Goal: Task Accomplishment & Management: Use online tool/utility

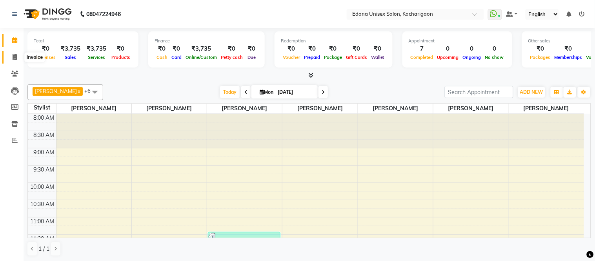
scroll to position [174, 0]
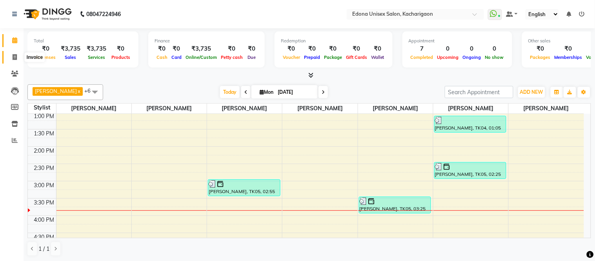
click at [13, 57] on icon at bounding box center [15, 57] width 4 height 6
select select "service"
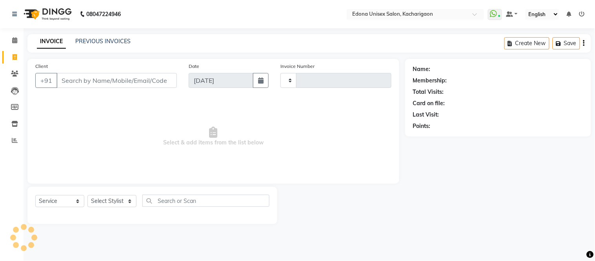
type input "2274"
select select "5389"
click at [118, 202] on select "Select Stylist Admin Anju Sonar Bir Basumtary [PERSON_NAME] [PERSON_NAME] Hombr…" at bounding box center [112, 201] width 49 height 12
select select "82439"
click at [88, 195] on select "Select Stylist Admin Anju Sonar Bir Basumtary [PERSON_NAME] [PERSON_NAME] Hombr…" at bounding box center [112, 201] width 49 height 12
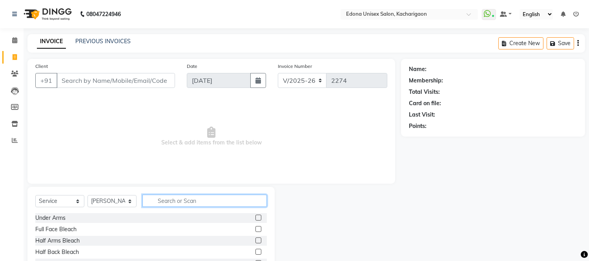
click at [179, 201] on input "text" at bounding box center [204, 201] width 124 height 12
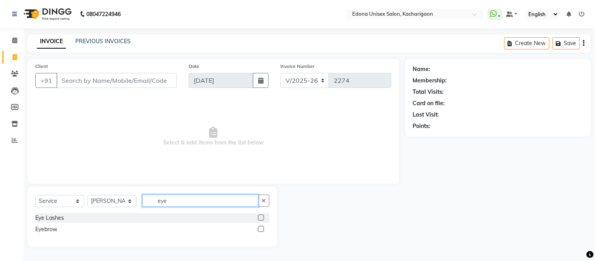
type input "eye"
click at [261, 230] on label at bounding box center [261, 229] width 6 height 6
click at [261, 230] on input "checkbox" at bounding box center [260, 229] width 5 height 5
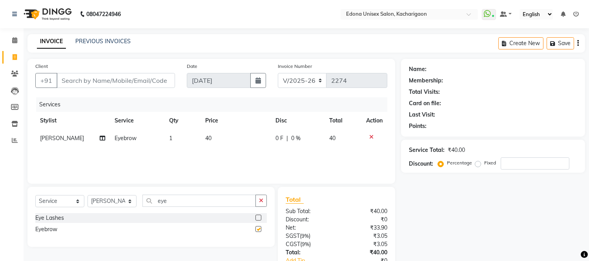
checkbox input "false"
click at [91, 82] on input "Client" at bounding box center [116, 80] width 119 height 15
type input "9"
type input "0"
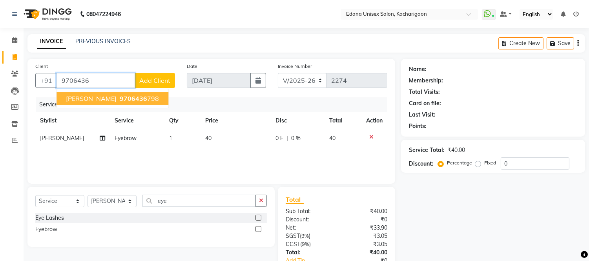
click at [98, 97] on span "[PERSON_NAME]" at bounding box center [91, 99] width 51 height 8
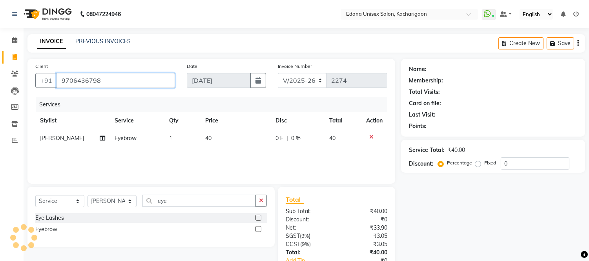
type input "9706436798"
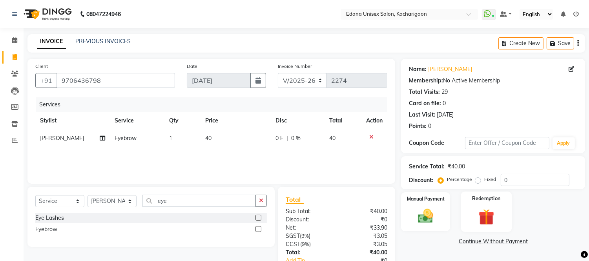
scroll to position [53, 0]
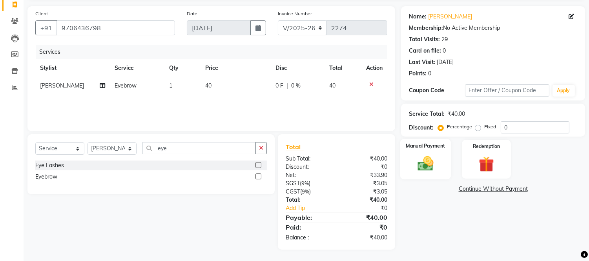
click at [433, 165] on img at bounding box center [426, 164] width 26 height 18
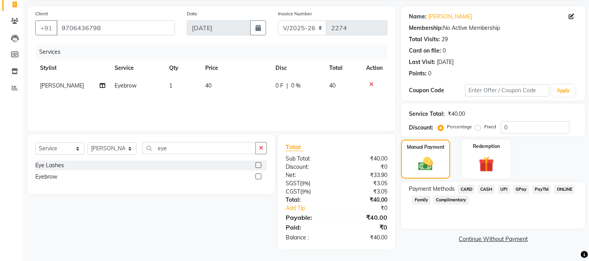
click at [505, 191] on span "UPI" at bounding box center [504, 189] width 12 height 9
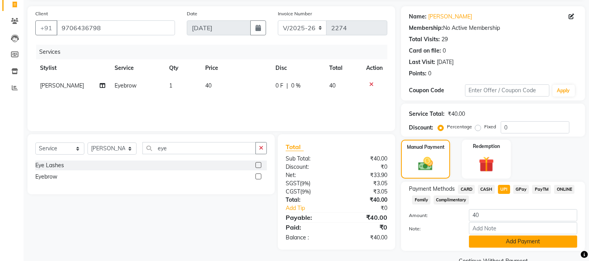
click at [516, 240] on button "Add Payment" at bounding box center [523, 241] width 108 height 12
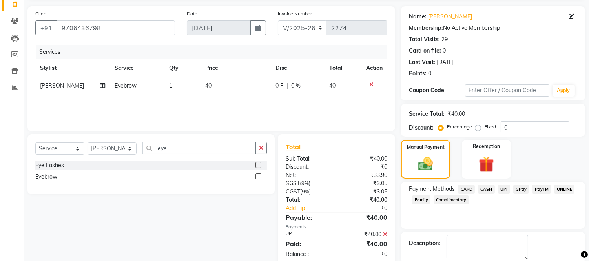
scroll to position [92, 0]
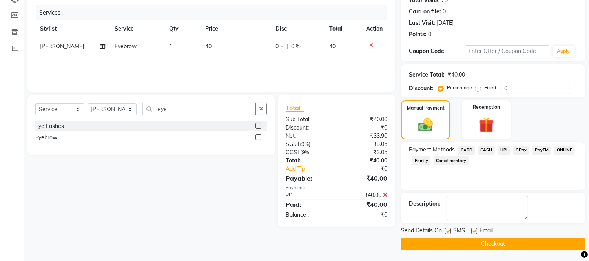
click at [485, 243] on button "Checkout" at bounding box center [493, 244] width 184 height 12
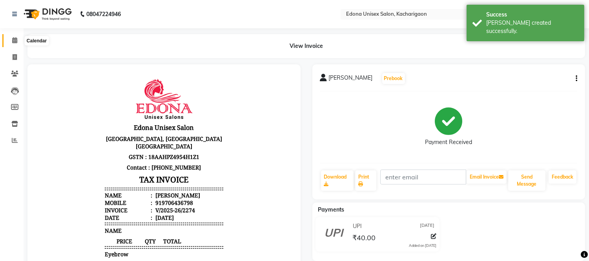
click at [15, 41] on icon at bounding box center [14, 40] width 5 height 6
